Goal: Subscribe to service/newsletter

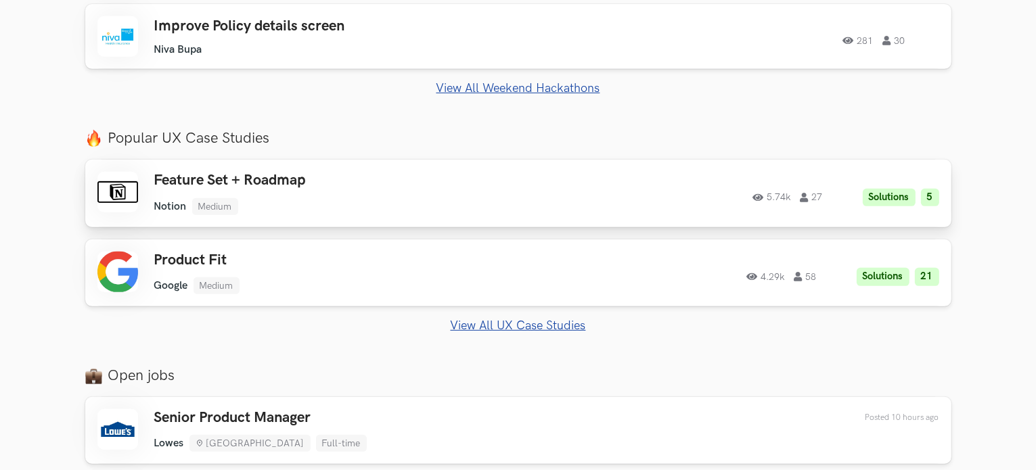
scroll to position [634, 0]
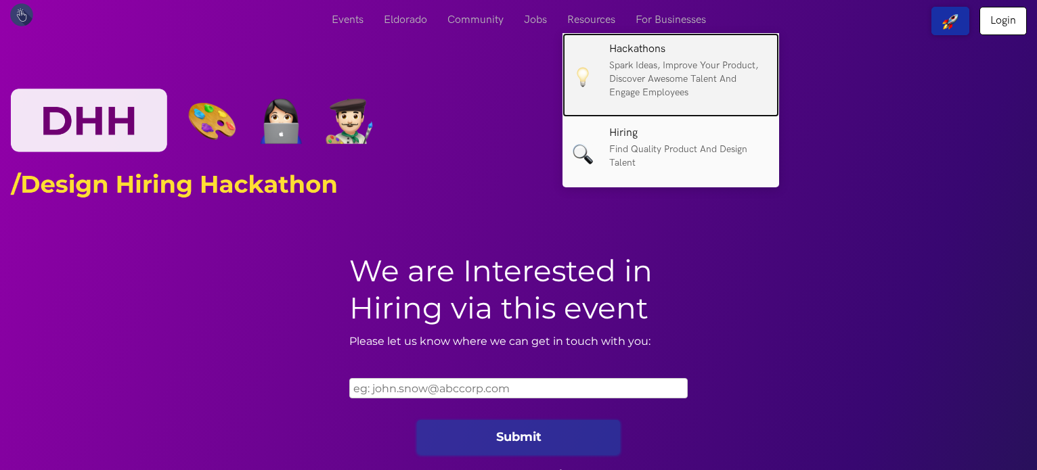
click at [644, 62] on p "Spark Ideas, Improve your Product, Discover Awesome Talent and Engage Employees" at bounding box center [689, 79] width 160 height 41
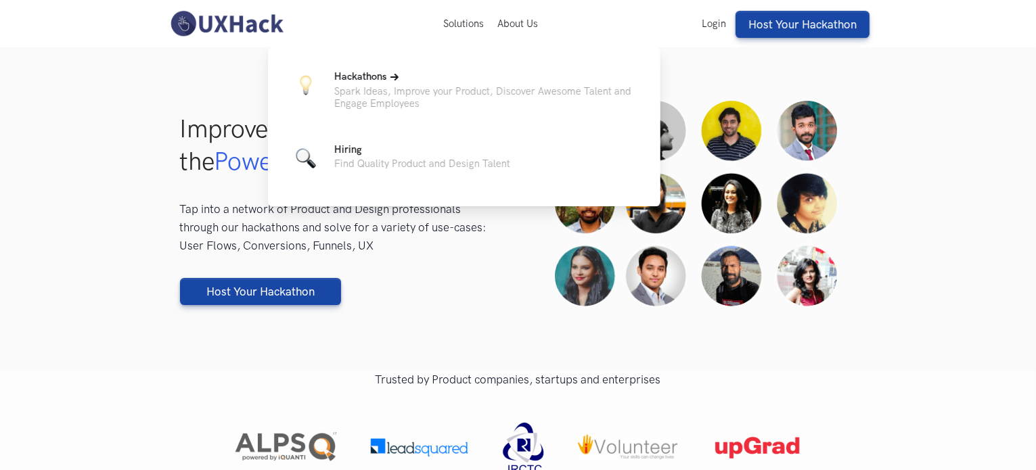
click at [343, 87] on p "Spark Ideas, Improve your Product, Discover Awesome Talent and Engage Employees" at bounding box center [486, 97] width 305 height 24
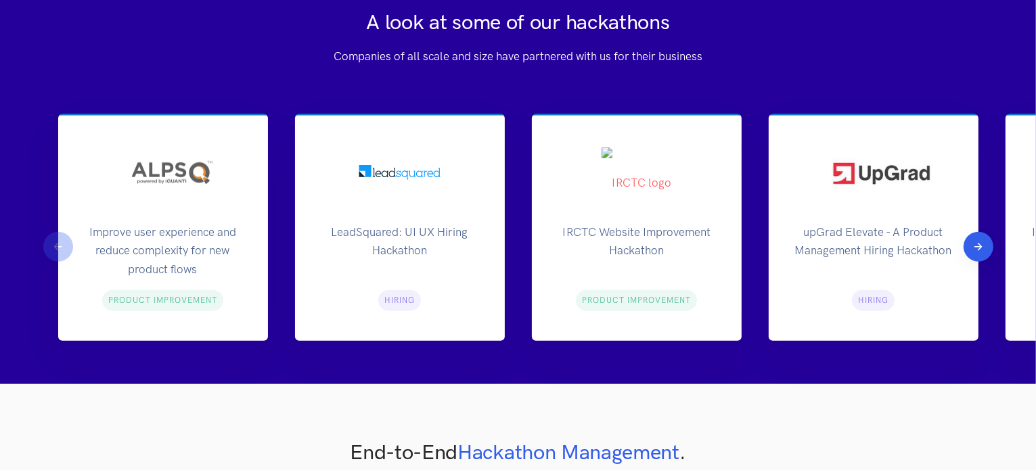
scroll to position [1480, 0]
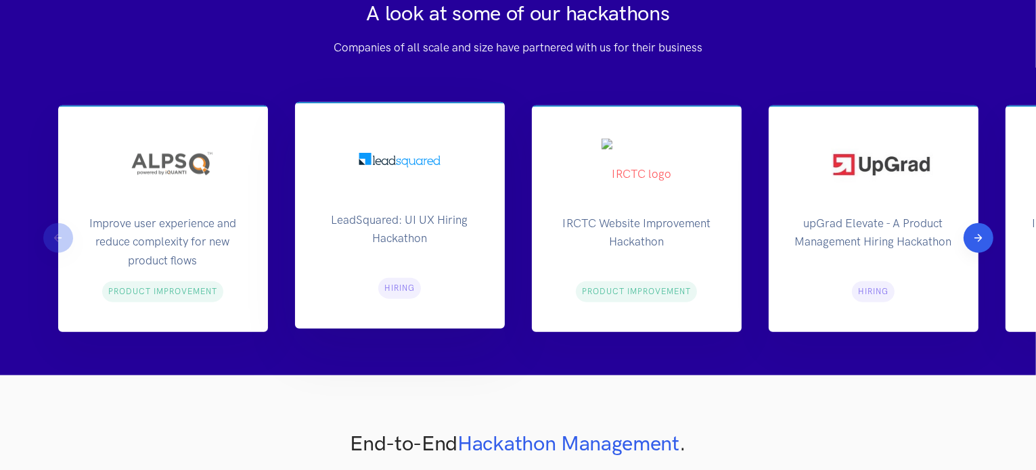
click at [376, 227] on p "LeadSquared: UI UX Hiring Hackathon" at bounding box center [400, 236] width 167 height 51
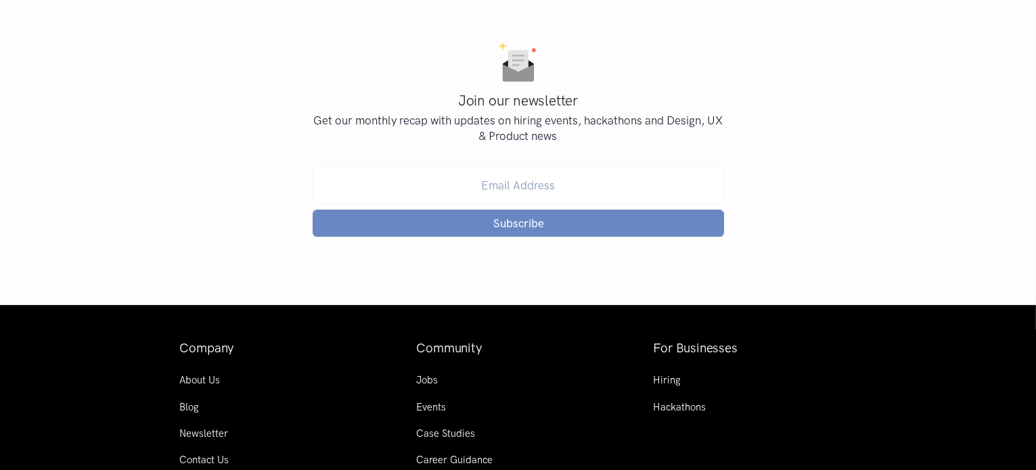
scroll to position [4314, 0]
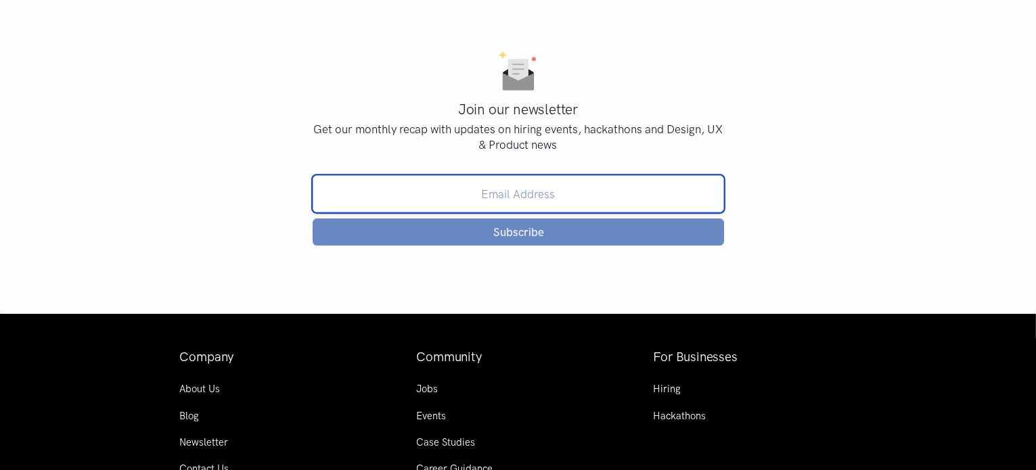
click at [512, 200] on input "Email" at bounding box center [519, 193] width 412 height 37
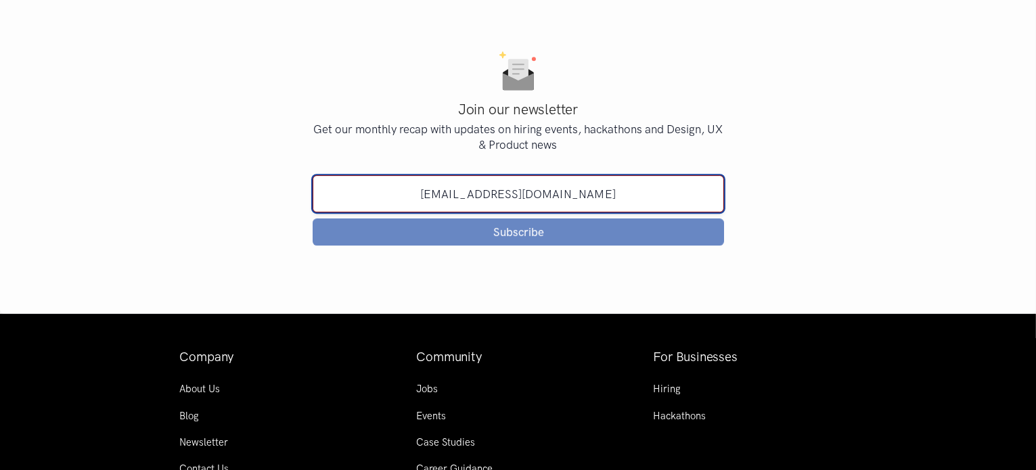
type input "[EMAIL_ADDRESS][DOMAIN_NAME]"
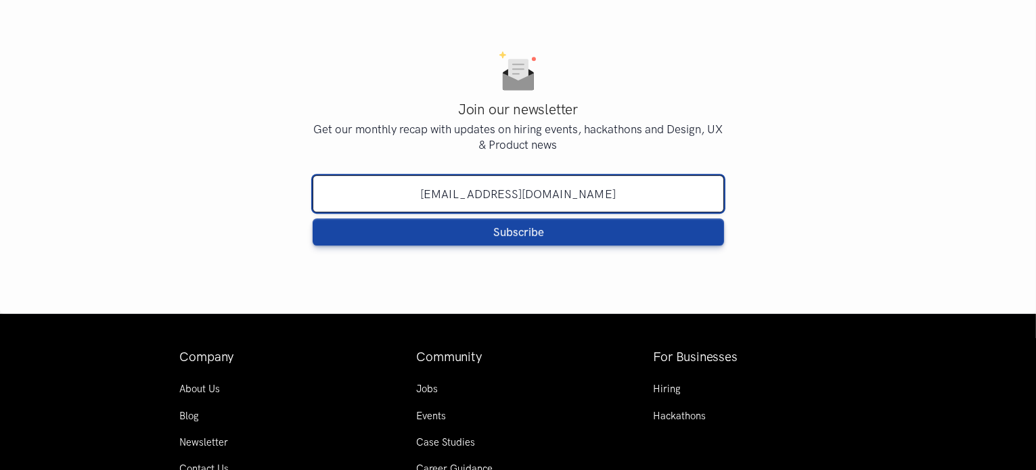
click button "Subscribe" at bounding box center [519, 232] width 412 height 27
